Goal: Task Accomplishment & Management: Use online tool/utility

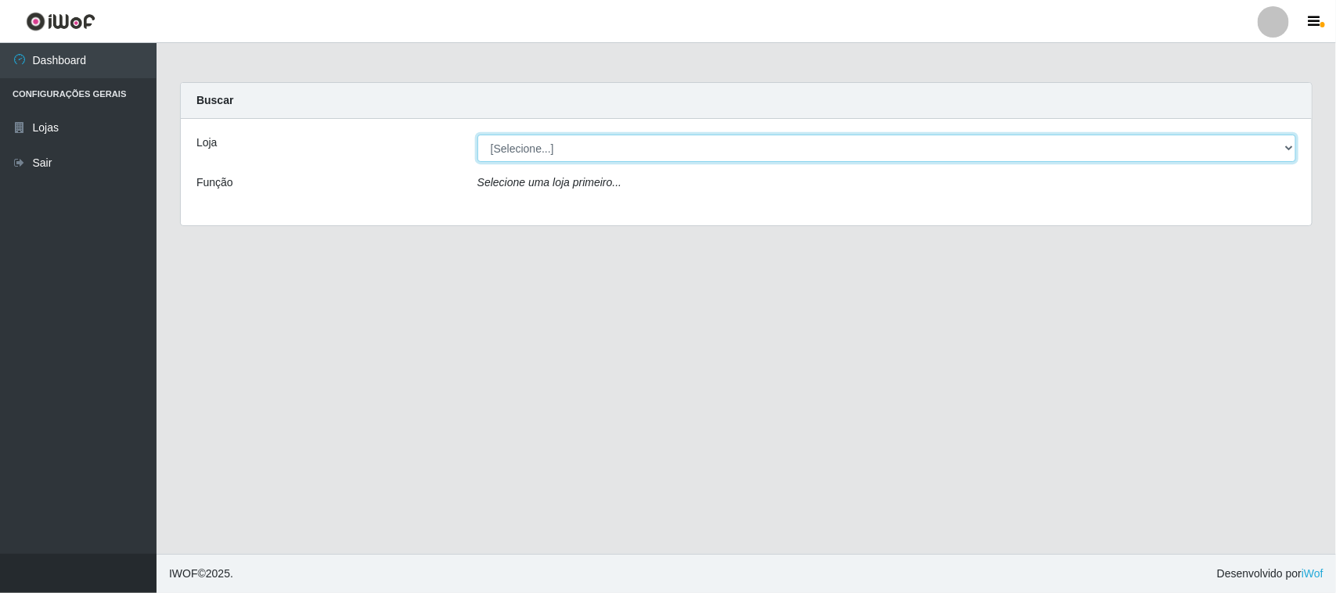
drag, startPoint x: 597, startPoint y: 143, endPoint x: 600, endPoint y: 156, distance: 13.7
click at [597, 143] on select "[Selecione...] Hiper Queiroz - [GEOGRAPHIC_DATA]" at bounding box center [886, 148] width 818 height 27
select select "515"
click at [477, 135] on select "[Selecione...] Hiper Queiroz - [GEOGRAPHIC_DATA]" at bounding box center [886, 148] width 818 height 27
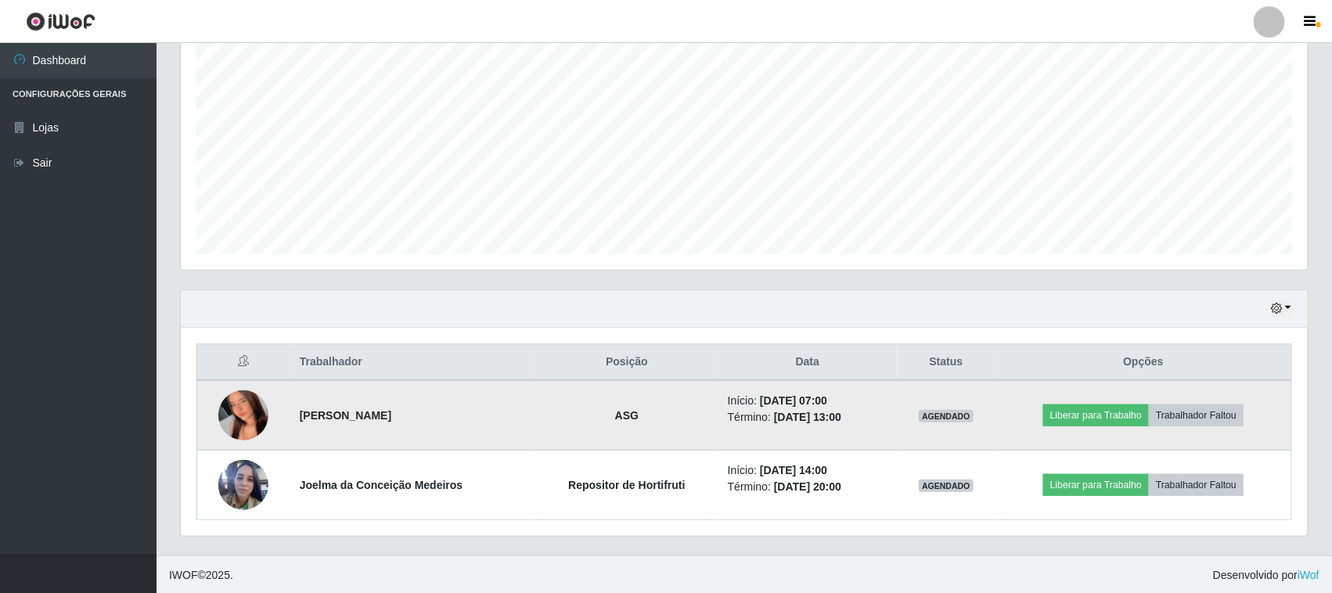
scroll to position [307, 0]
click at [1068, 417] on button "Liberar para Trabalho" at bounding box center [1096, 414] width 106 height 22
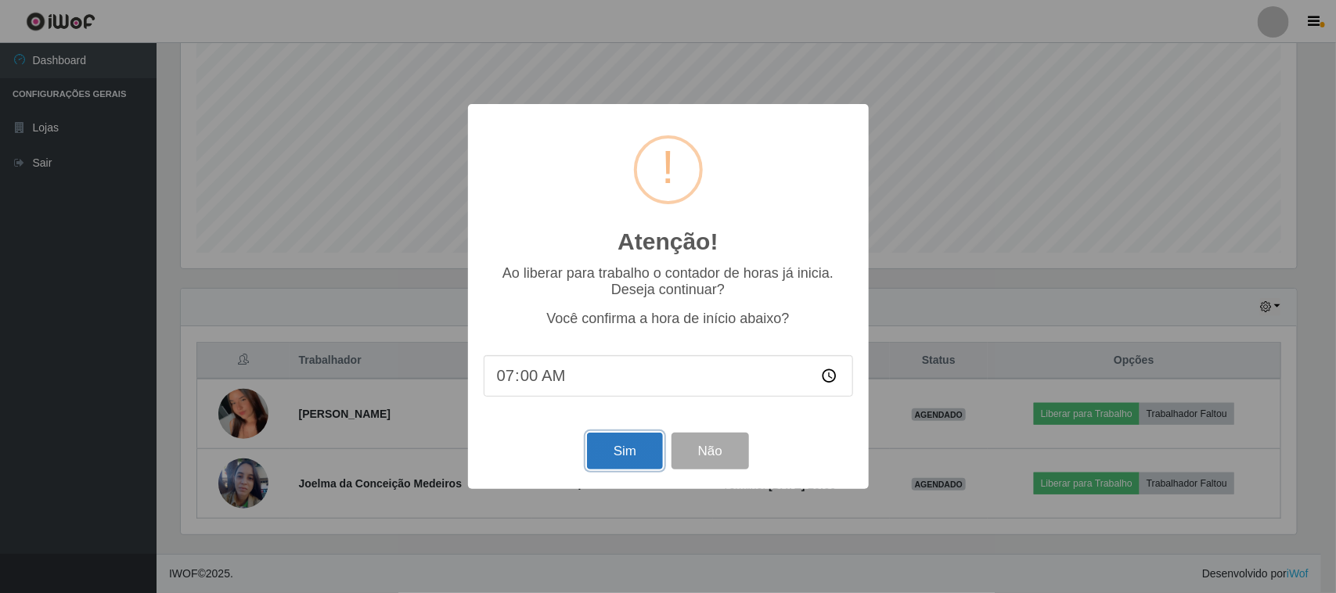
click at [589, 456] on button "Sim" at bounding box center [625, 451] width 76 height 37
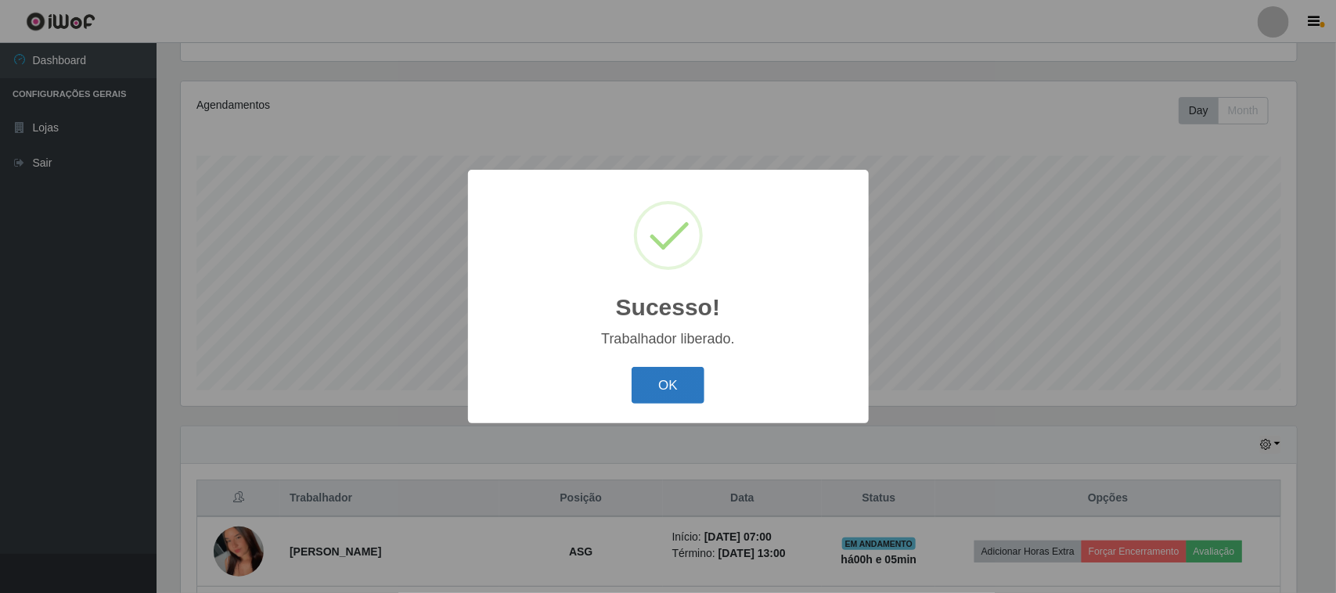
click at [675, 381] on button "OK" at bounding box center [667, 385] width 73 height 37
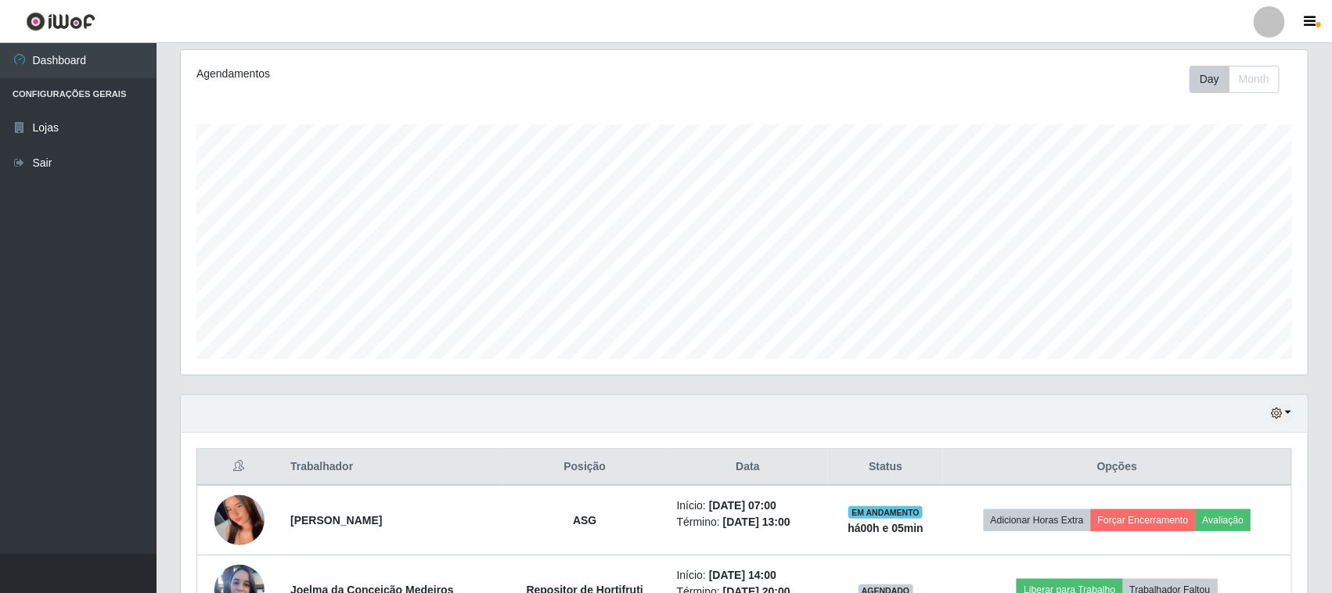
scroll to position [0, 0]
